Goal: Task Accomplishment & Management: Use online tool/utility

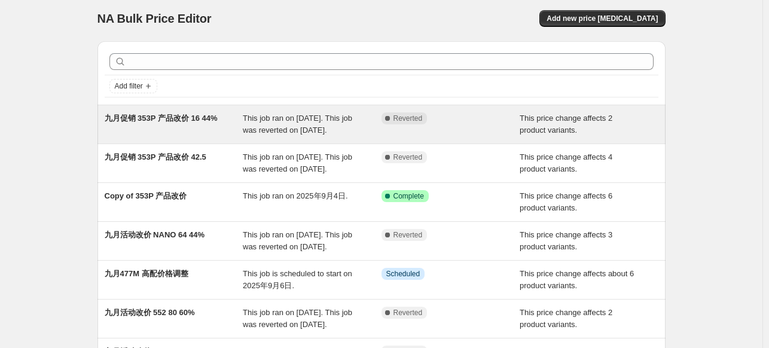
scroll to position [60, 0]
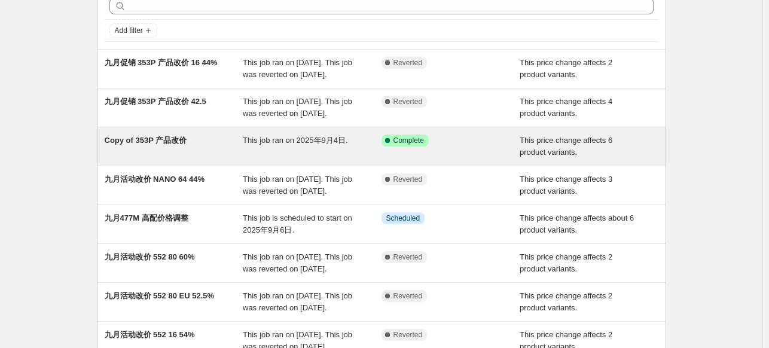
click at [171, 143] on span "Copy of 353P 产品改价" at bounding box center [146, 140] width 83 height 9
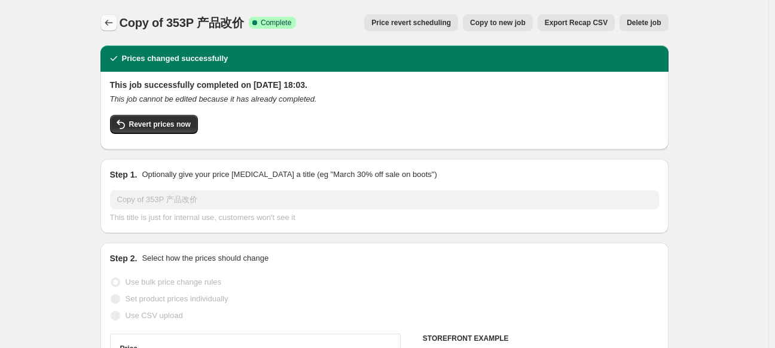
click at [108, 22] on icon "Price change jobs" at bounding box center [109, 23] width 12 height 12
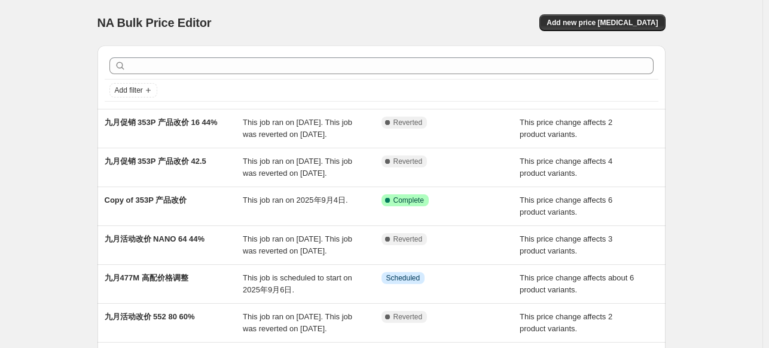
scroll to position [120, 0]
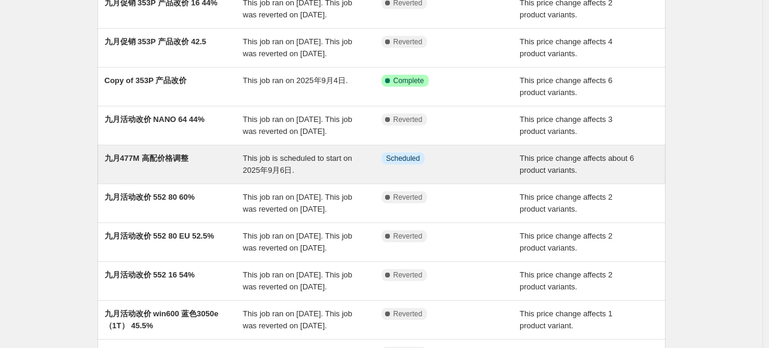
click at [167, 154] on span "九月477M 高配价格调整" at bounding box center [147, 158] width 84 height 9
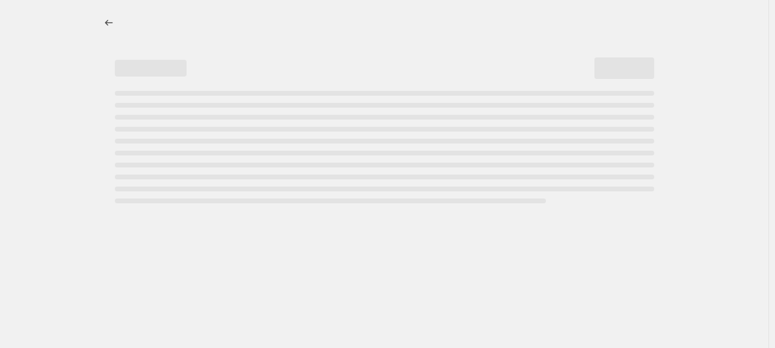
select select "bcap"
select select "no_change"
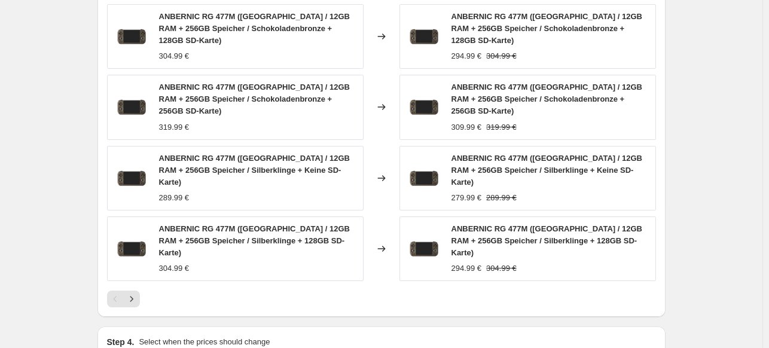
scroll to position [1136, 0]
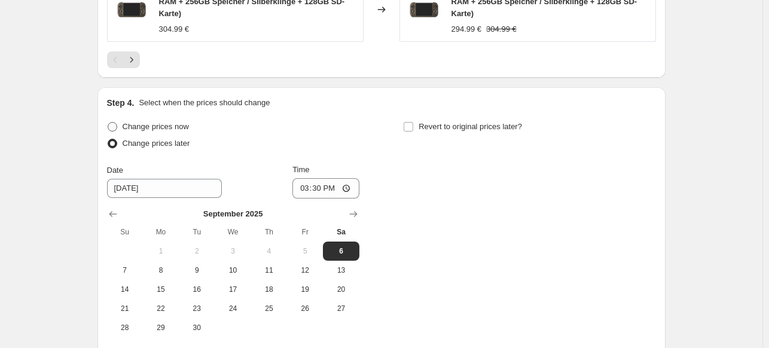
click at [127, 122] on span "Change prices now" at bounding box center [156, 126] width 66 height 9
click at [108, 122] on input "Change prices now" at bounding box center [108, 122] width 1 height 1
radio input "true"
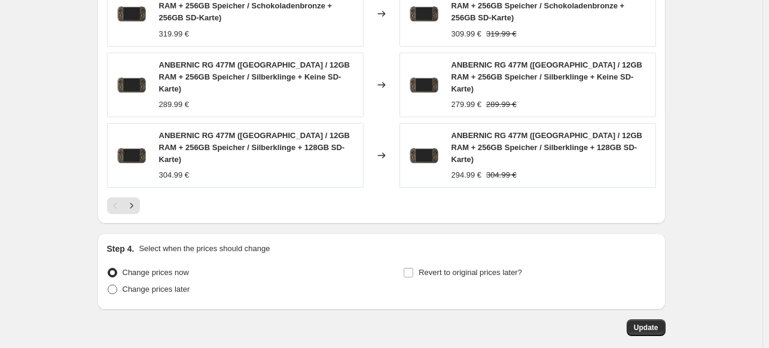
click at [174, 285] on span "Change prices later" at bounding box center [157, 289] width 68 height 9
click at [108, 285] on input "Change prices later" at bounding box center [108, 285] width 1 height 1
radio input "true"
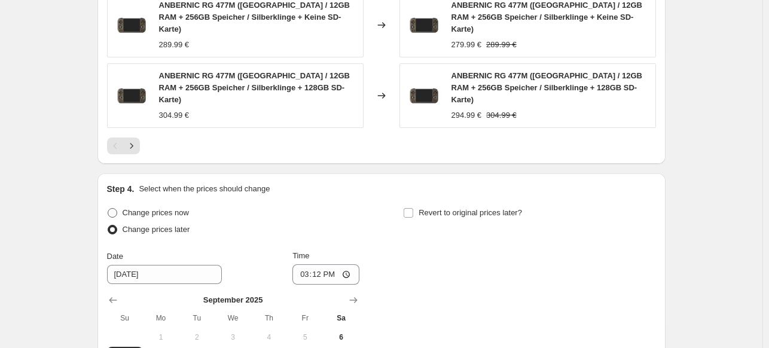
click at [112, 204] on label "Change prices now" at bounding box center [148, 212] width 82 height 17
click at [108, 208] on input "Change prices now" at bounding box center [108, 208] width 1 height 1
radio input "true"
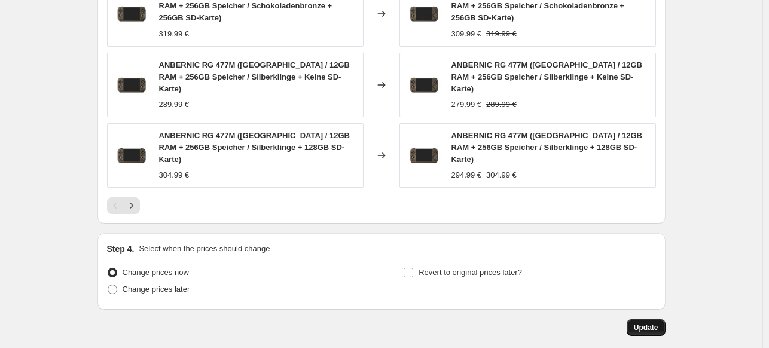
click at [657, 323] on span "Update" at bounding box center [646, 328] width 25 height 10
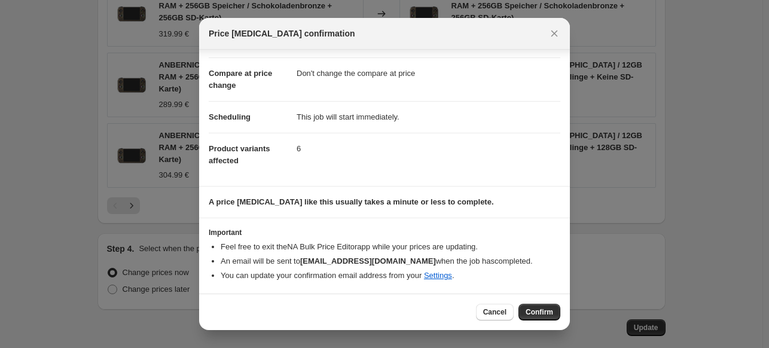
scroll to position [56, 0]
click at [548, 303] on div "Cancel Confirm" at bounding box center [384, 312] width 371 height 36
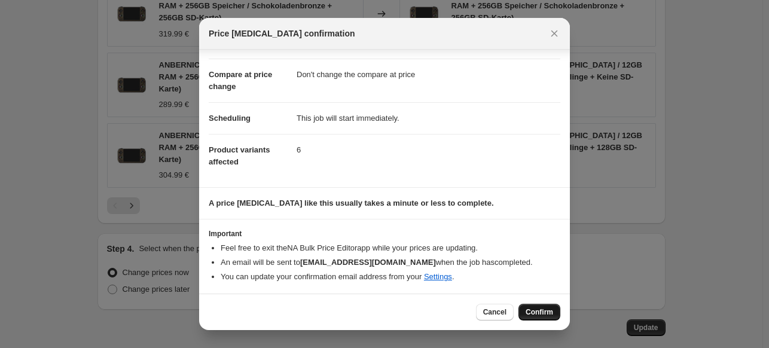
click at [538, 311] on span "Confirm" at bounding box center [540, 312] width 28 height 10
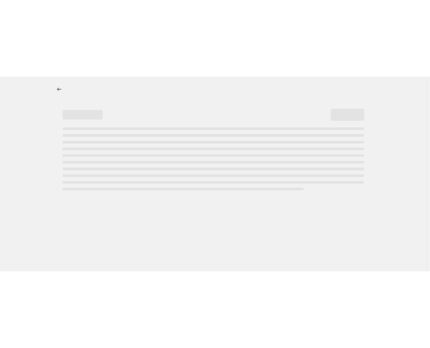
scroll to position [0, 0]
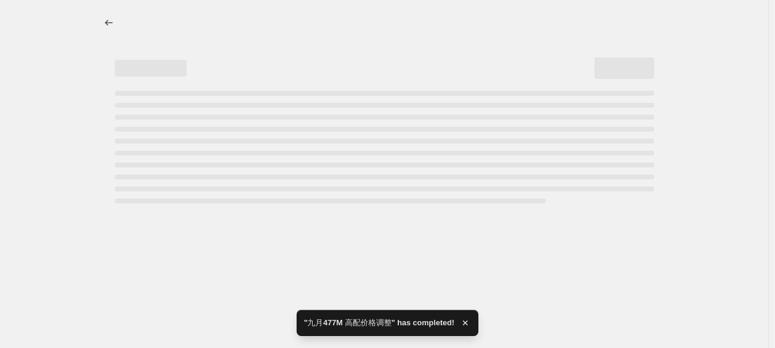
select select "bcap"
select select "no_change"
